Goal: Complete application form

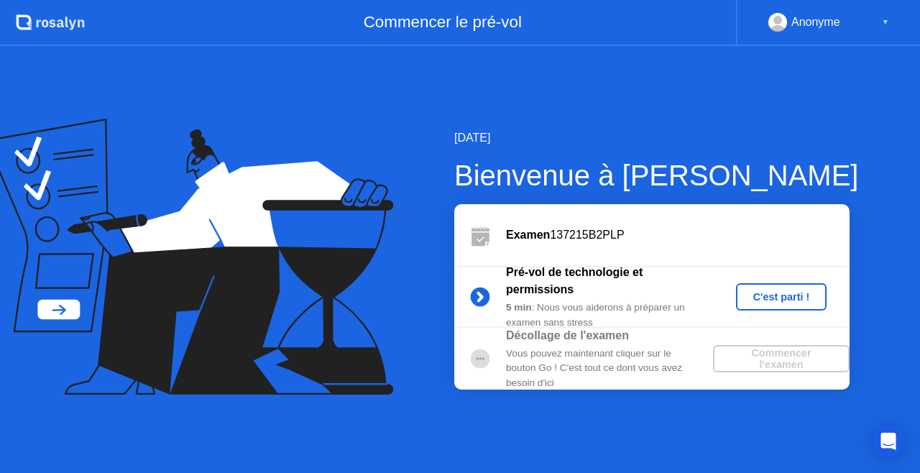
click at [775, 296] on div "C'est parti !" at bounding box center [781, 296] width 80 height 11
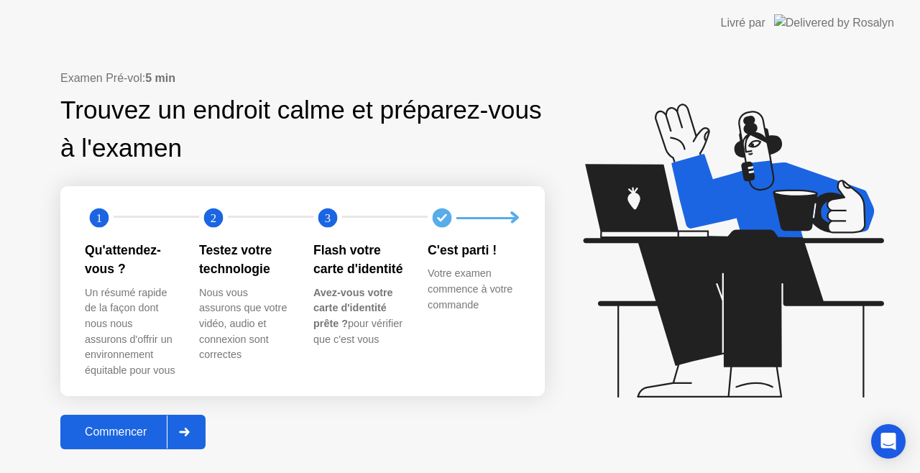
click at [148, 433] on div "Commencer" at bounding box center [116, 431] width 102 height 13
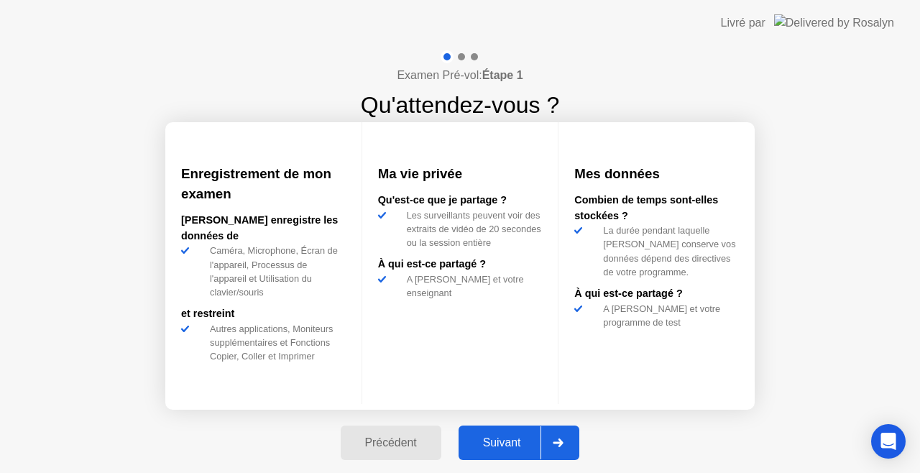
click at [512, 436] on div "Suivant" at bounding box center [502, 442] width 78 height 13
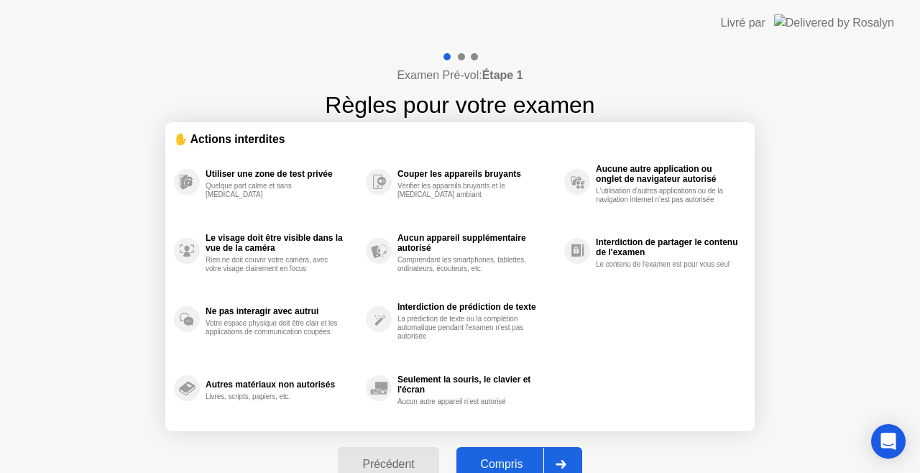
click at [504, 459] on div "Compris" at bounding box center [502, 464] width 83 height 13
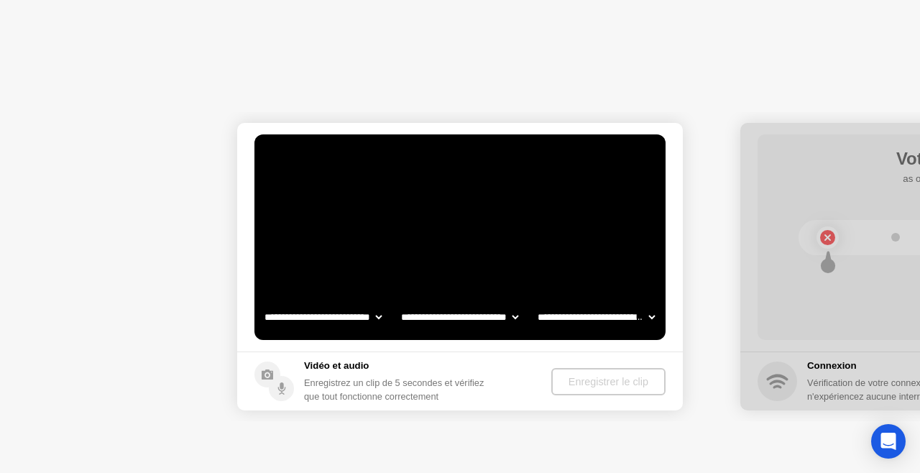
select select "**********"
select select "*******"
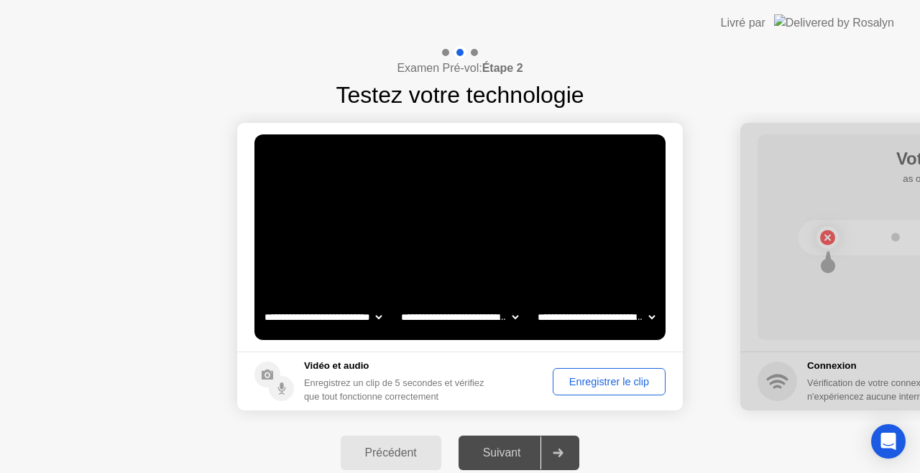
click at [512, 448] on div "Suivant" at bounding box center [502, 452] width 78 height 13
click at [507, 453] on div "Suivant" at bounding box center [502, 452] width 78 height 13
click at [622, 381] on div "Enregistrer le clip" at bounding box center [609, 381] width 103 height 11
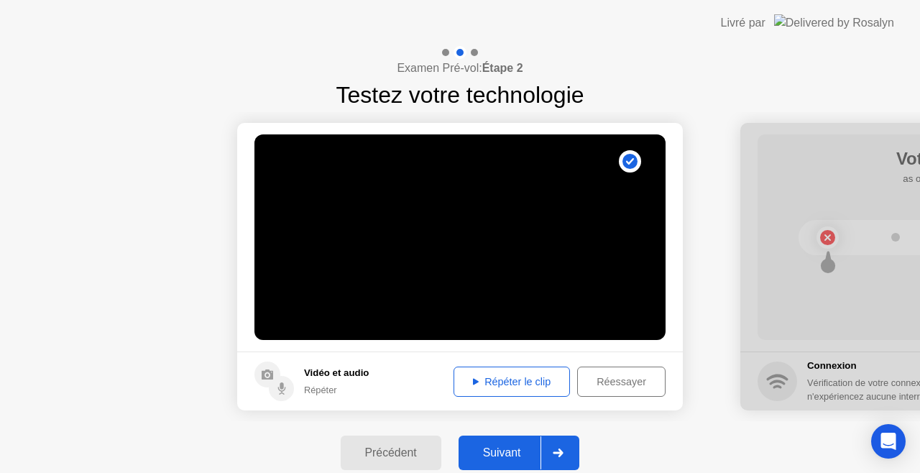
click at [524, 448] on div "Suivant" at bounding box center [502, 452] width 78 height 13
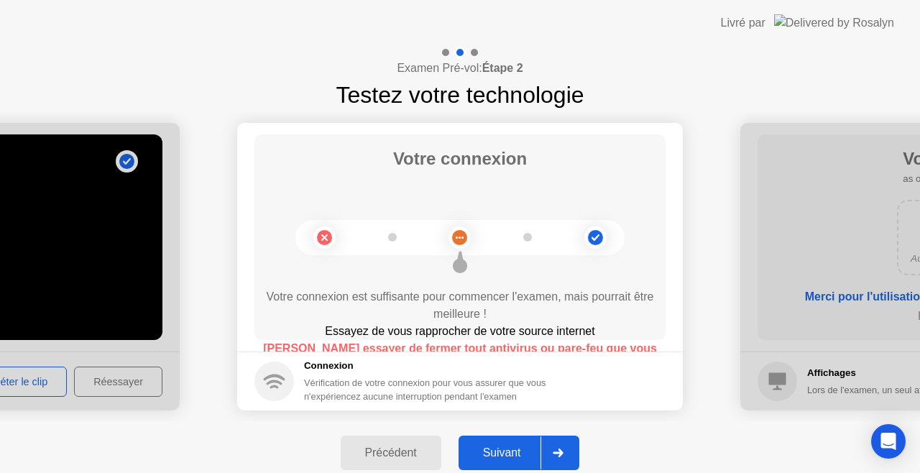
click at [517, 453] on div "Suivant" at bounding box center [502, 452] width 78 height 13
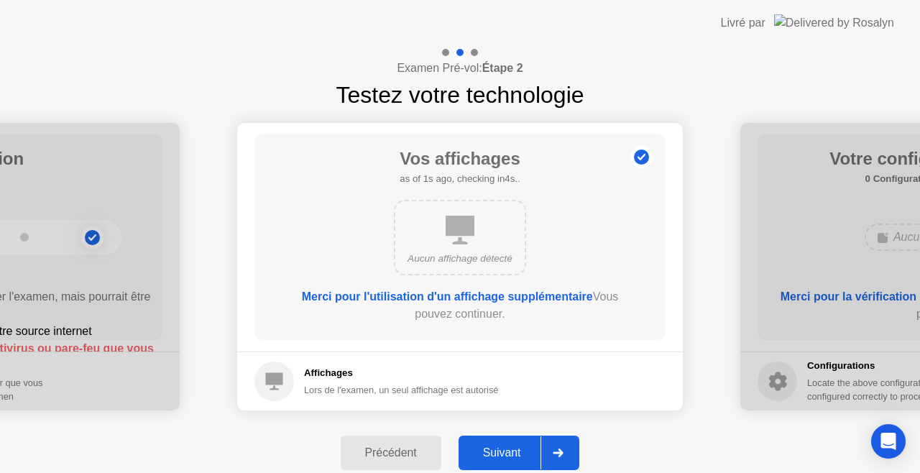
click at [517, 453] on div "Suivant" at bounding box center [502, 452] width 78 height 13
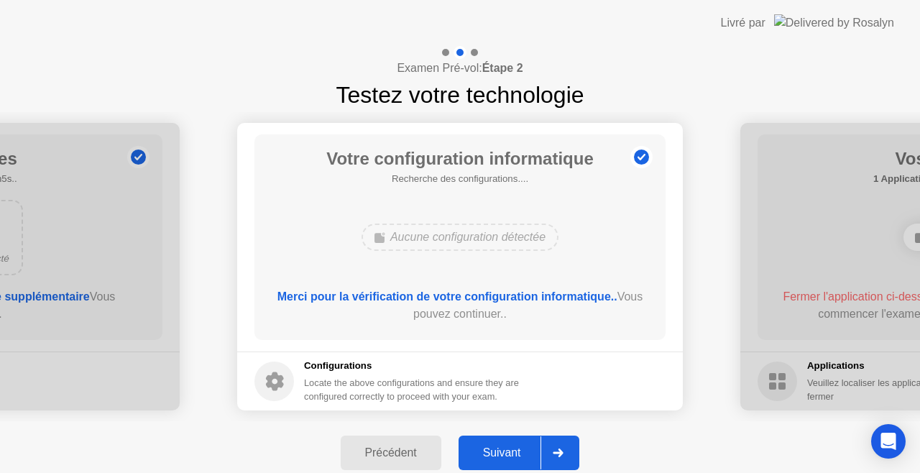
click at [517, 453] on div "Suivant" at bounding box center [502, 452] width 78 height 13
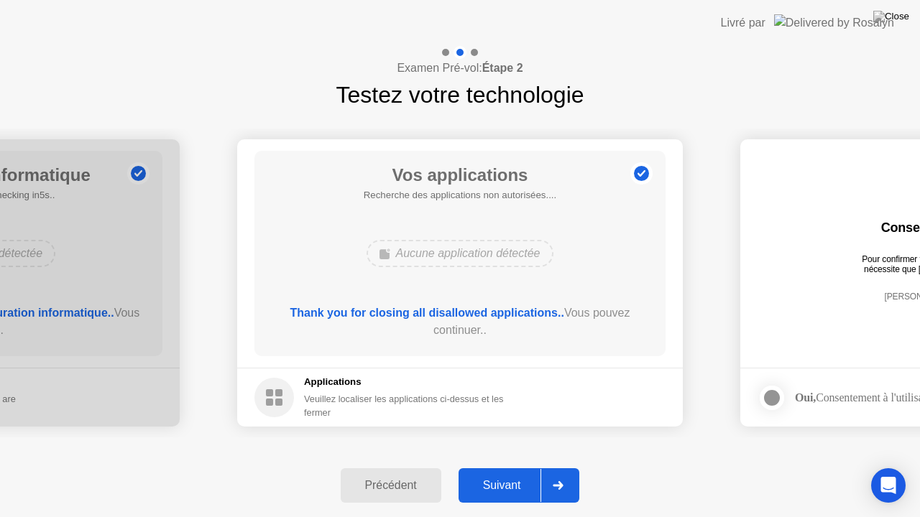
click at [506, 472] on div "Suivant" at bounding box center [502, 485] width 78 height 13
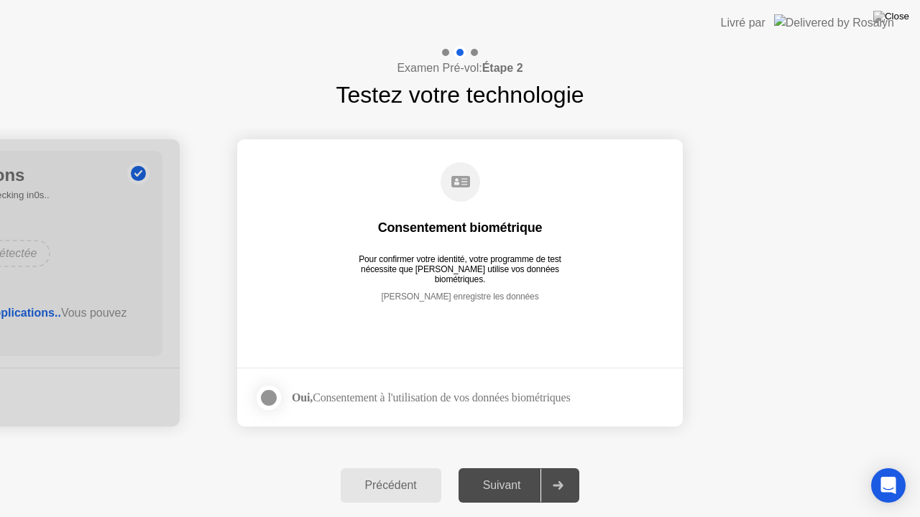
click at [269, 395] on div at bounding box center [268, 397] width 17 height 17
click at [520, 472] on div "Suivant" at bounding box center [502, 485] width 78 height 13
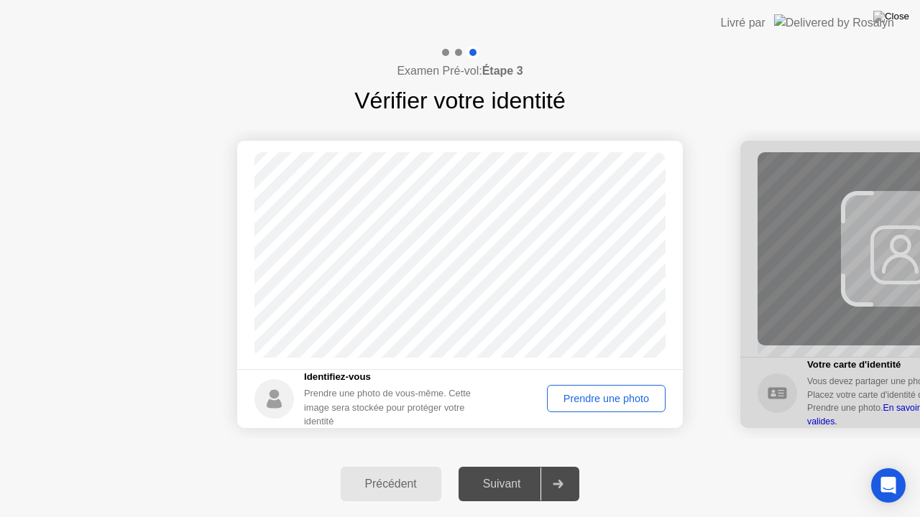
click at [596, 401] on div "Prendre une photo" at bounding box center [606, 398] width 108 height 11
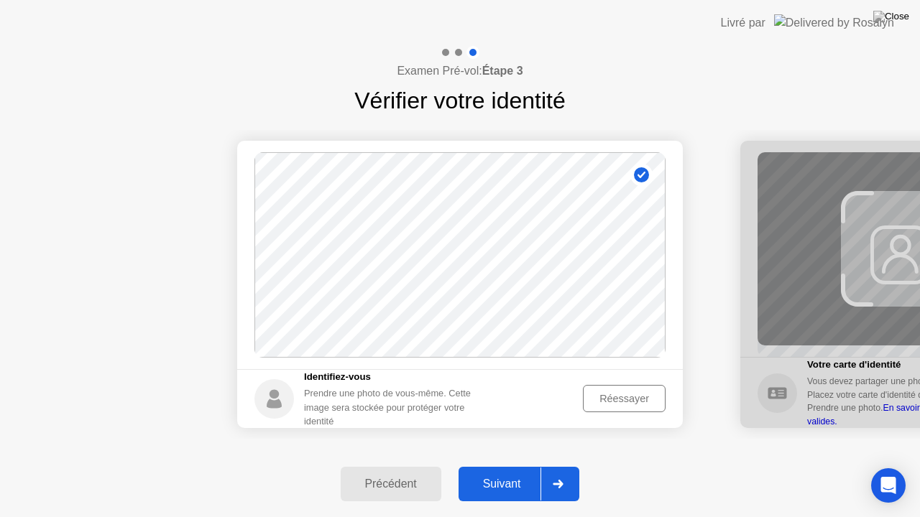
click at [514, 472] on div "Suivant" at bounding box center [502, 484] width 78 height 13
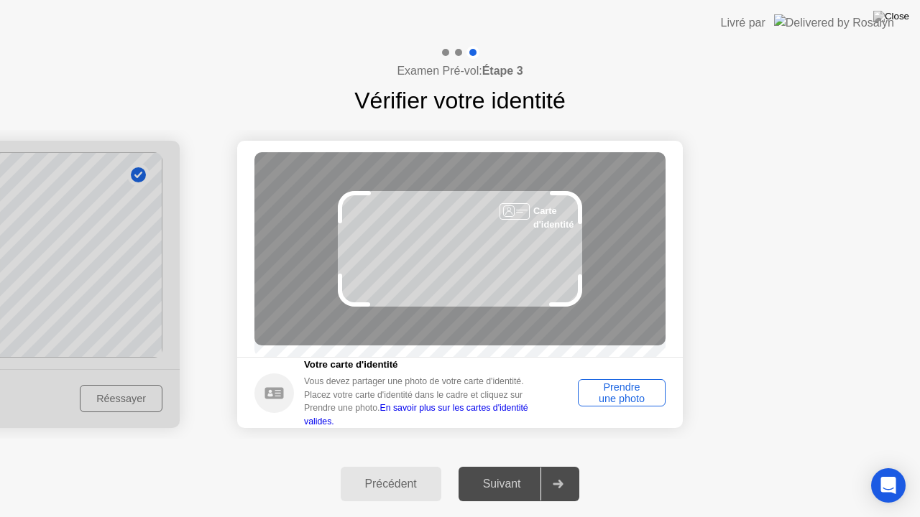
click at [514, 472] on div "Suivant" at bounding box center [502, 484] width 78 height 13
click at [616, 399] on div "Prendre une photo" at bounding box center [622, 393] width 78 height 23
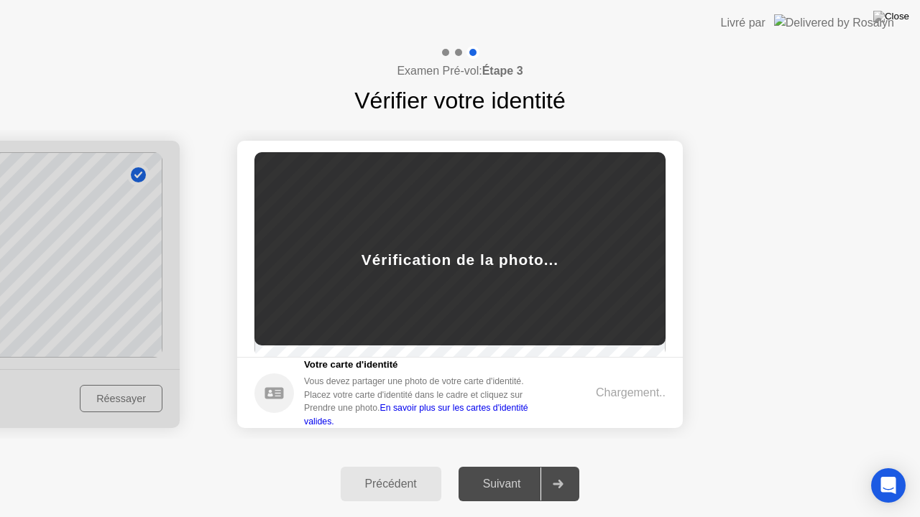
click at [394, 472] on div "Précédent" at bounding box center [391, 484] width 92 height 13
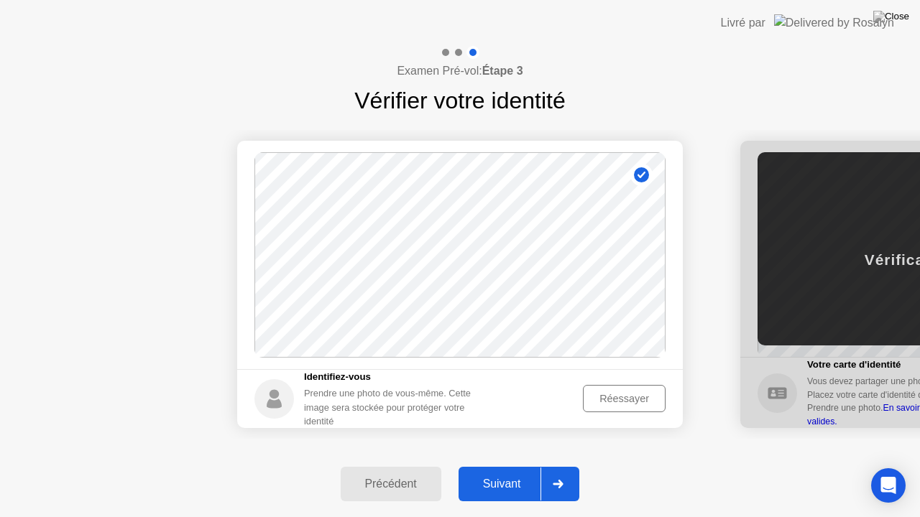
click at [612, 399] on div "Réessayer" at bounding box center [624, 398] width 73 height 11
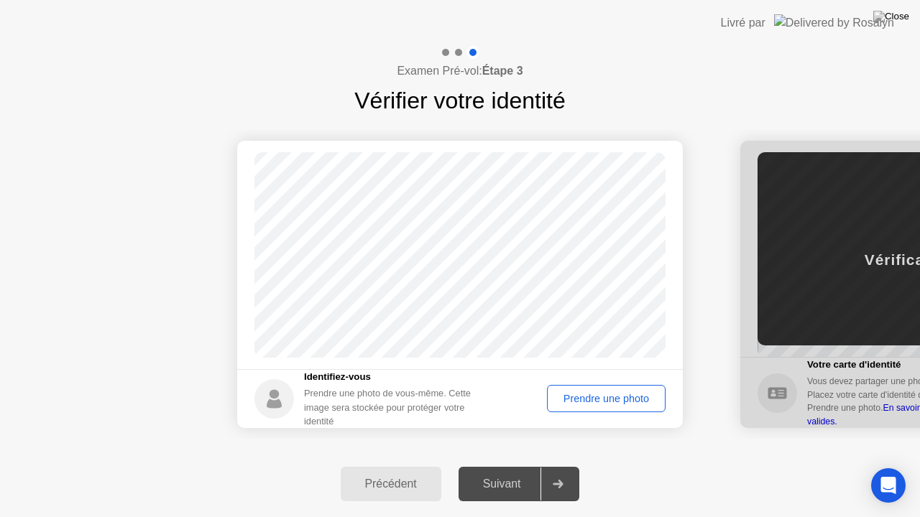
click at [612, 399] on div "Prendre une photo" at bounding box center [606, 398] width 108 height 11
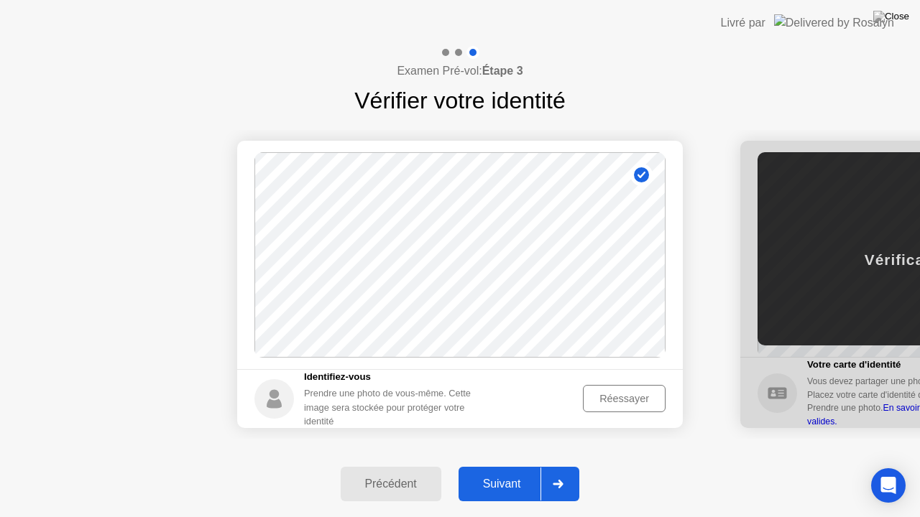
click at [506, 472] on div "Suivant" at bounding box center [502, 484] width 78 height 13
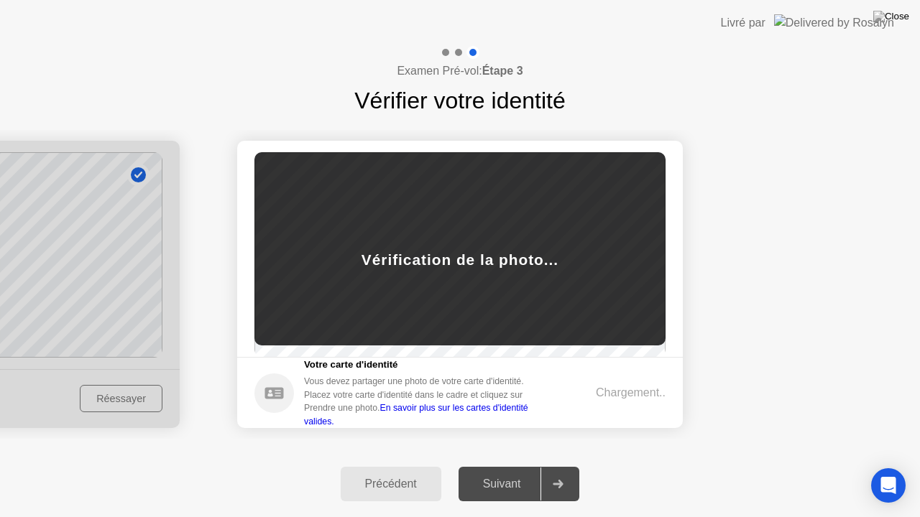
click at [398, 472] on div "Précédent" at bounding box center [391, 484] width 92 height 13
